Goal: Navigation & Orientation: Find specific page/section

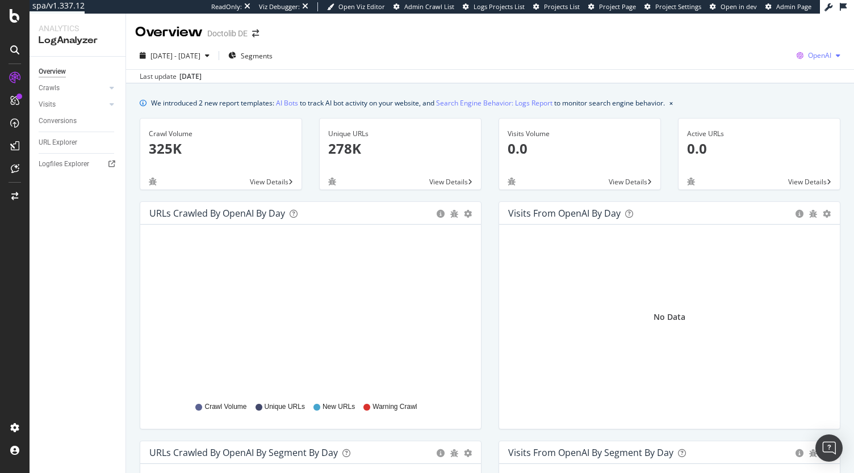
click at [808, 56] on span "OpenAI" at bounding box center [819, 56] width 23 height 10
click at [761, 93] on div "Other AI Bots" at bounding box center [743, 87] width 78 height 16
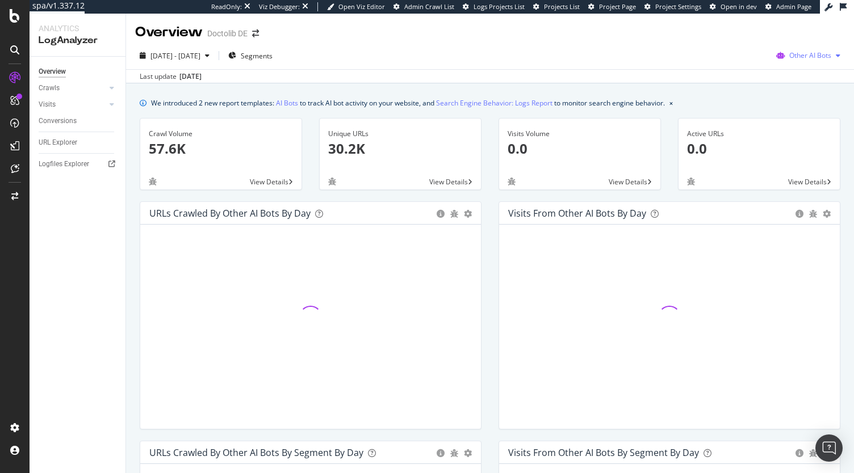
click at [798, 55] on span "Other AI Bots" at bounding box center [810, 56] width 42 height 10
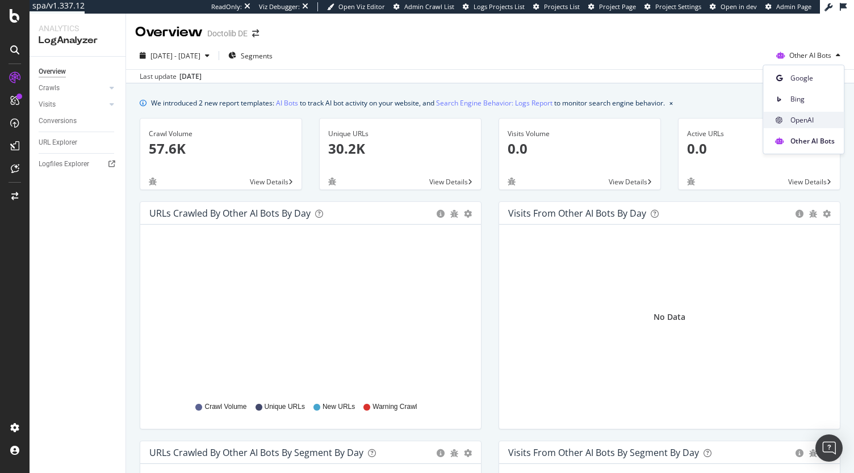
click at [784, 114] on span at bounding box center [779, 121] width 14 height 14
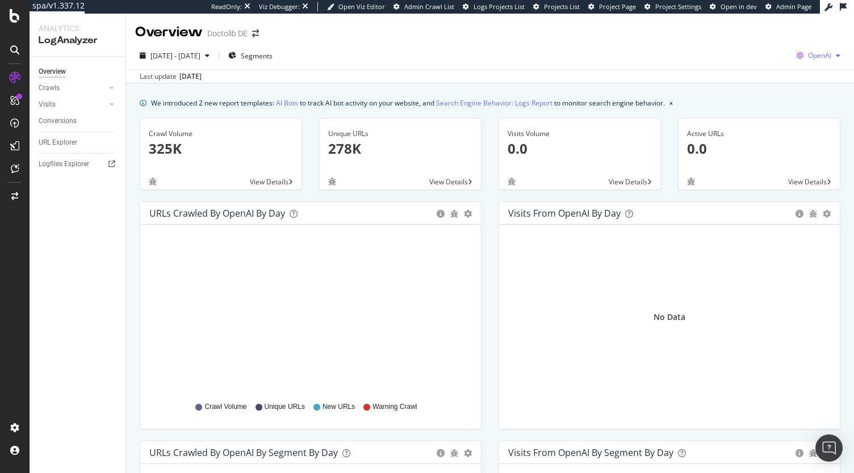
click at [815, 55] on span "OpenAI" at bounding box center [819, 56] width 23 height 10
click at [751, 30] on div "Google" at bounding box center [743, 24] width 78 height 16
click at [260, 33] on span at bounding box center [255, 34] width 16 height 8
click at [257, 33] on icon "arrow-right-arrow-left" at bounding box center [255, 34] width 7 height 8
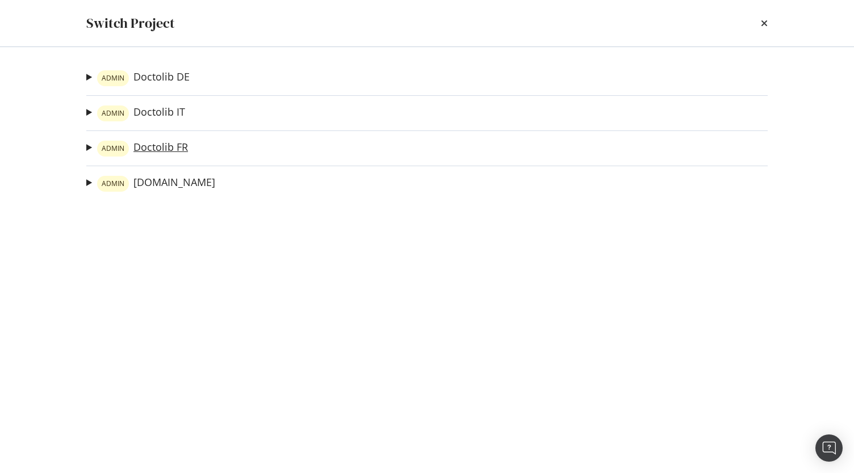
click at [165, 146] on link "ADMIN Doctolib FR" at bounding box center [142, 149] width 91 height 16
